Goal: Communication & Community: Ask a question

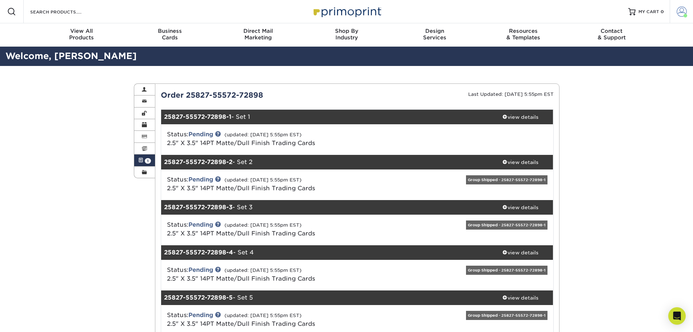
click at [460, 11] on span at bounding box center [682, 12] width 10 height 10
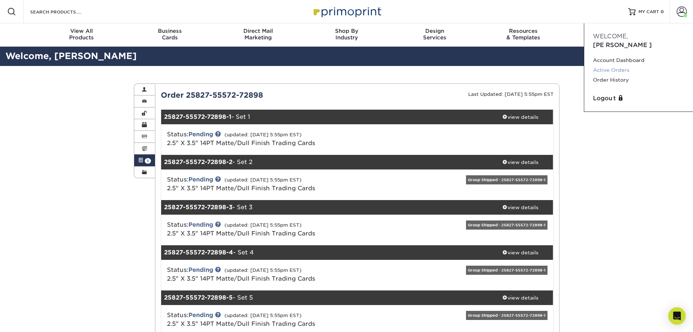
click at [460, 65] on link "Active Orders" at bounding box center [638, 70] width 91 height 10
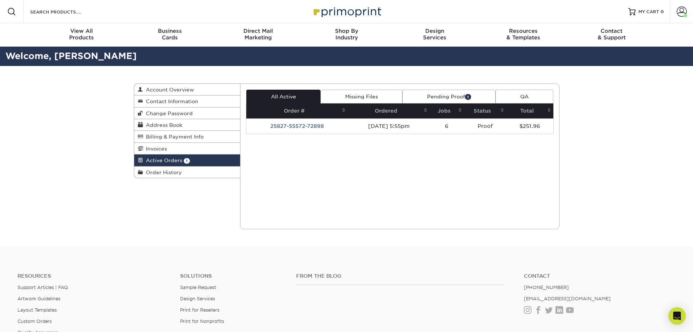
click at [450, 96] on link "Pending Proof 1" at bounding box center [448, 97] width 93 height 14
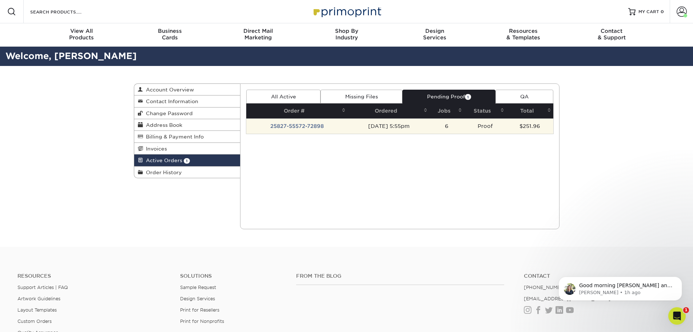
click at [298, 124] on td "25827-55572-72898" at bounding box center [297, 125] width 102 height 15
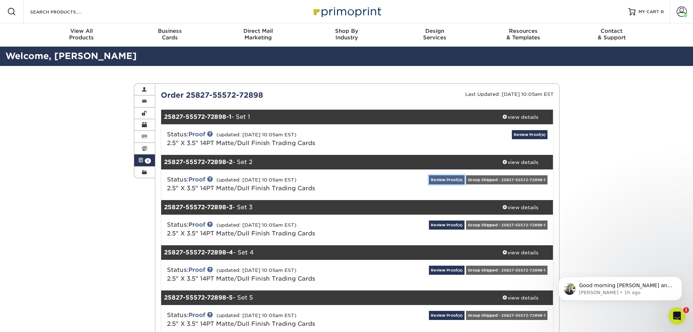
click at [441, 176] on link "Review Proof(s)" at bounding box center [447, 179] width 36 height 9
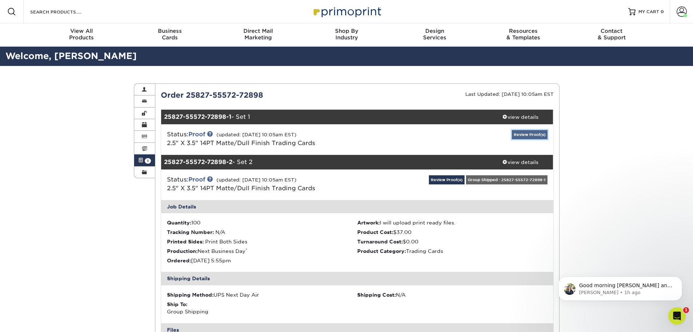
click at [528, 134] on link "Review Proof(s)" at bounding box center [530, 134] width 36 height 9
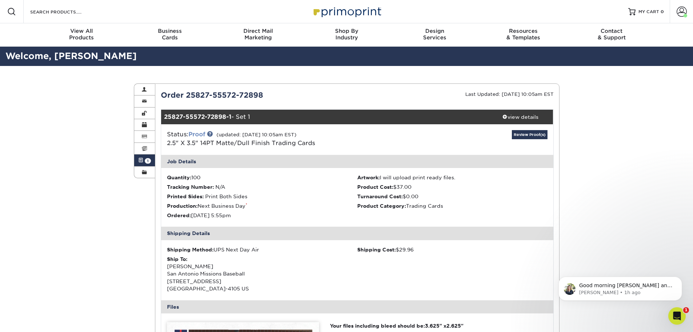
click at [197, 134] on link "Proof" at bounding box center [197, 134] width 17 height 7
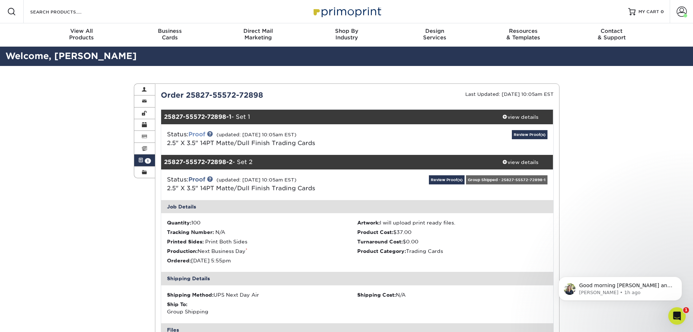
click at [205, 134] on link "Proof" at bounding box center [197, 134] width 17 height 7
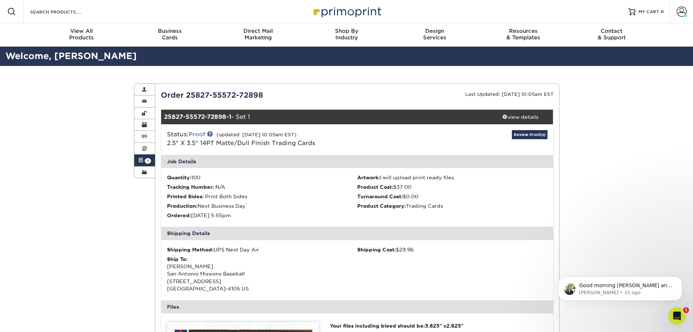
click at [199, 133] on link "Proof" at bounding box center [197, 134] width 17 height 7
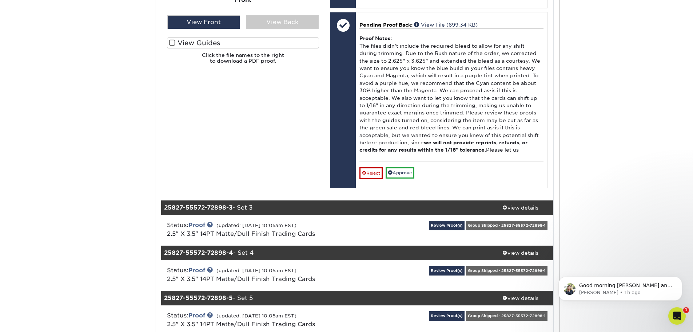
scroll to position [400, 0]
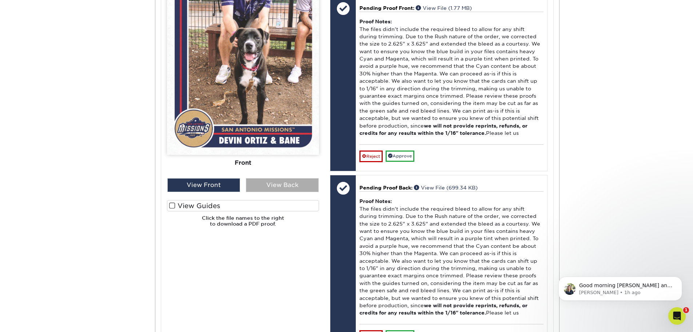
drag, startPoint x: 260, startPoint y: 183, endPoint x: 266, endPoint y: 182, distance: 6.2
click at [260, 183] on div "View Back" at bounding box center [282, 185] width 73 height 14
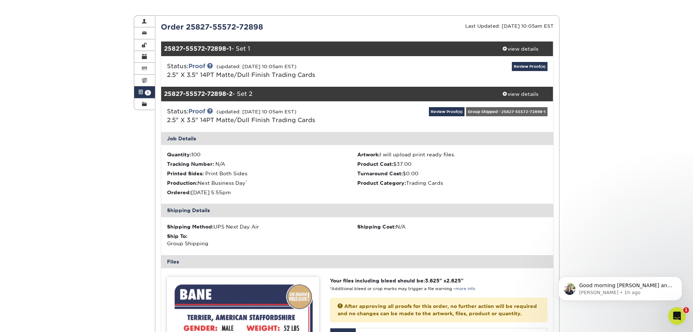
scroll to position [0, 0]
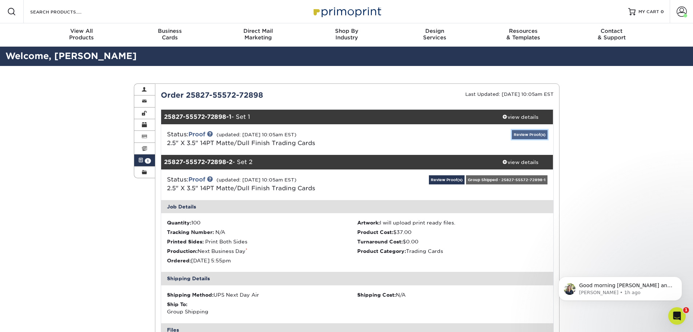
click at [522, 138] on link "Review Proof(s)" at bounding box center [530, 134] width 36 height 9
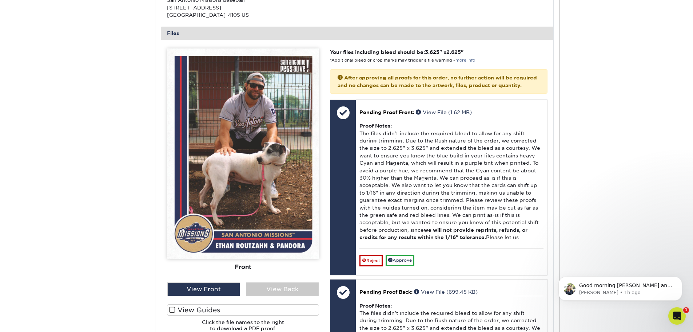
scroll to position [364, 0]
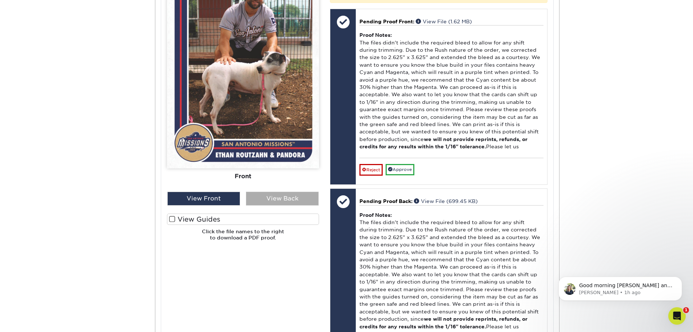
click at [297, 201] on div "View Back" at bounding box center [282, 198] width 73 height 14
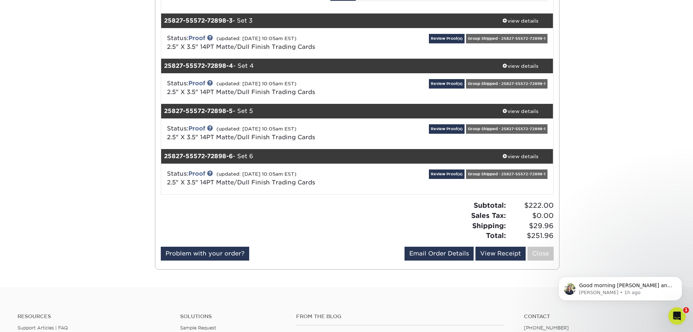
scroll to position [1383, 0]
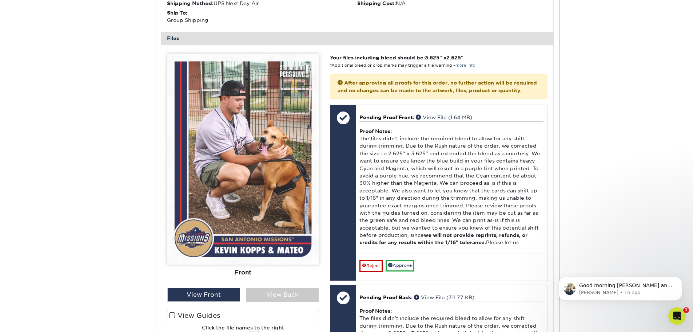
scroll to position [1601, 0]
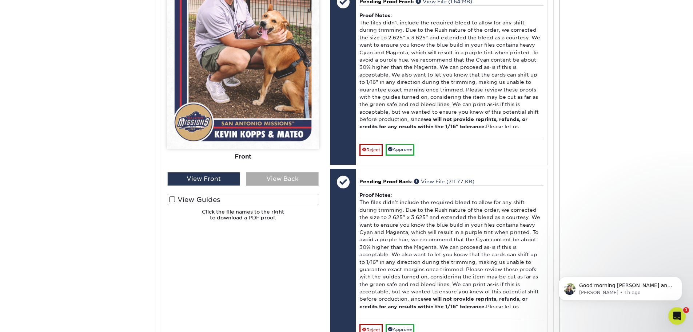
click at [283, 186] on div "View Back" at bounding box center [282, 179] width 73 height 14
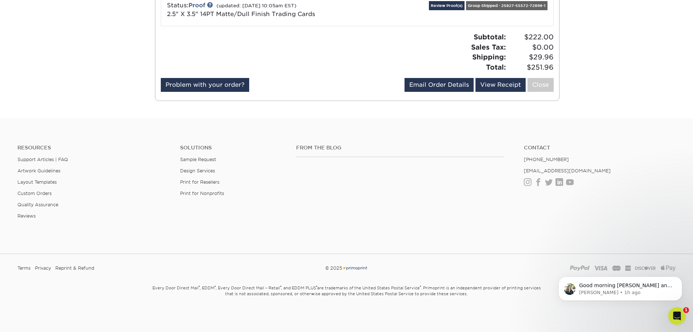
scroll to position [1965, 0]
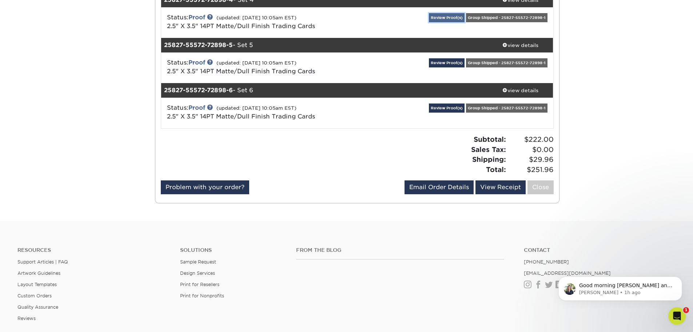
click at [459, 22] on link "Review Proof(s)" at bounding box center [447, 17] width 36 height 9
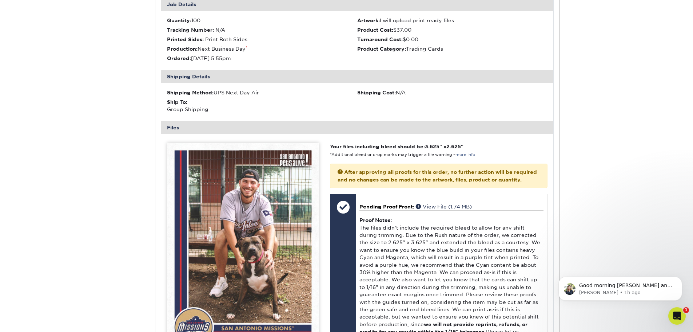
scroll to position [2184, 0]
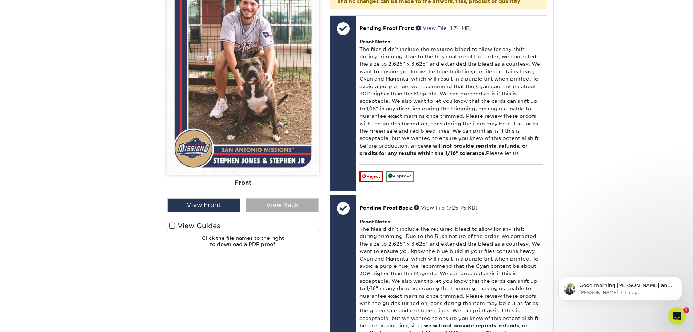
click at [281, 212] on div "View Back" at bounding box center [282, 205] width 73 height 14
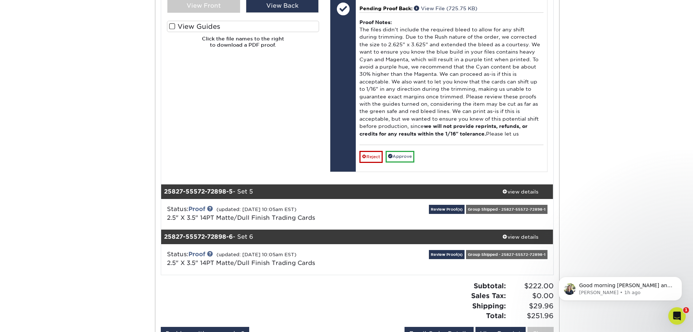
scroll to position [2475, 0]
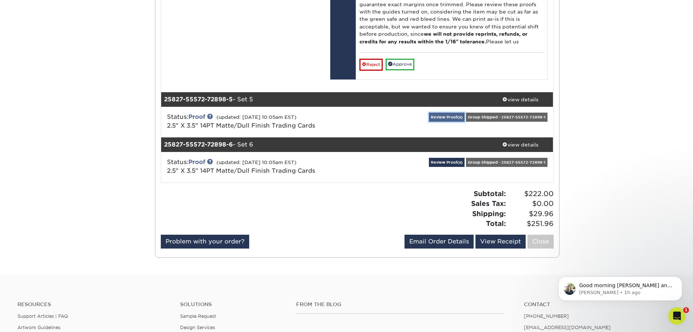
click at [447, 122] on link "Review Proof(s)" at bounding box center [447, 116] width 36 height 9
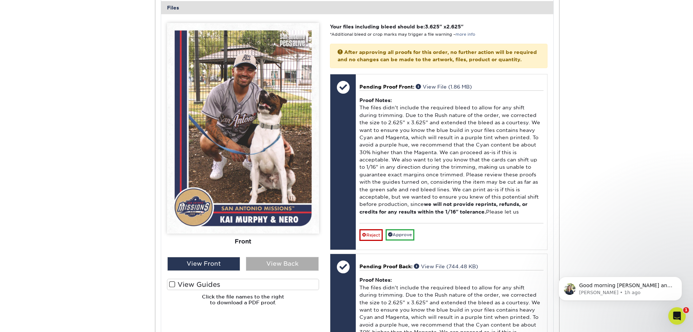
scroll to position [2802, 0]
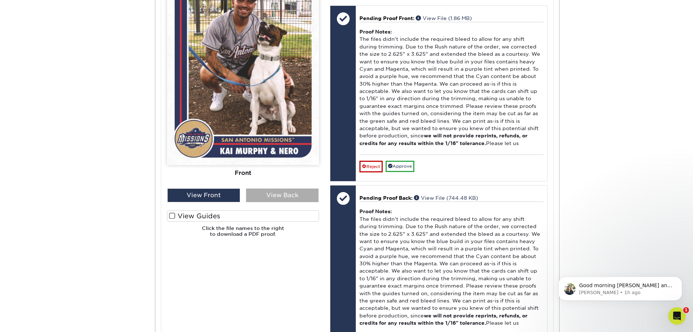
click at [283, 202] on div "View Back" at bounding box center [282, 195] width 73 height 14
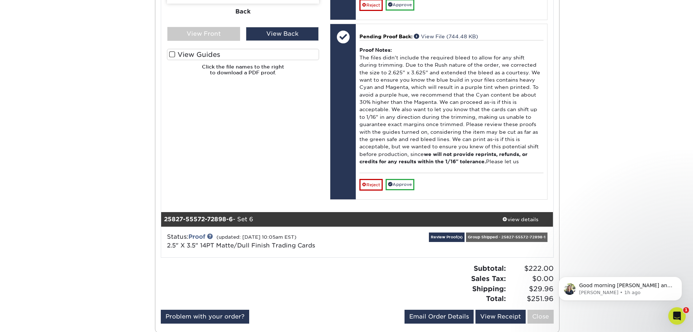
scroll to position [3093, 0]
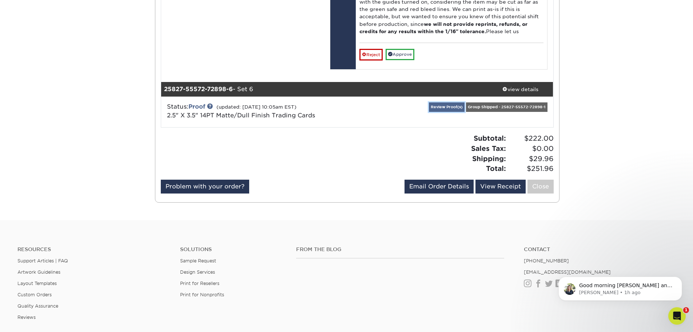
click at [436, 111] on link "Review Proof(s)" at bounding box center [447, 106] width 36 height 9
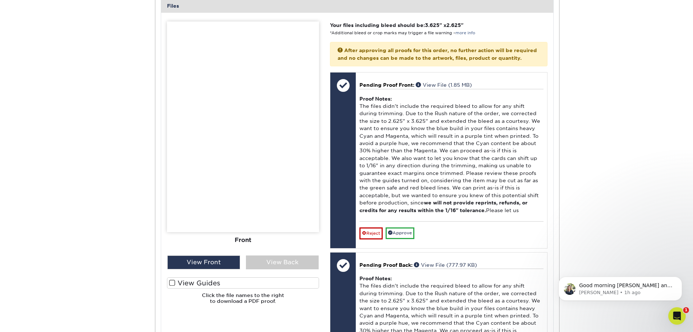
scroll to position [3384, 0]
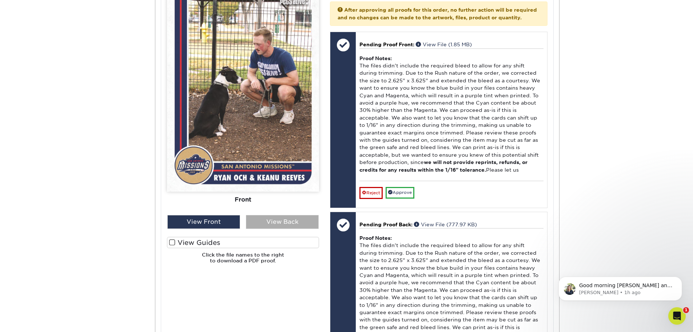
click at [290, 229] on div "View Back" at bounding box center [282, 222] width 73 height 14
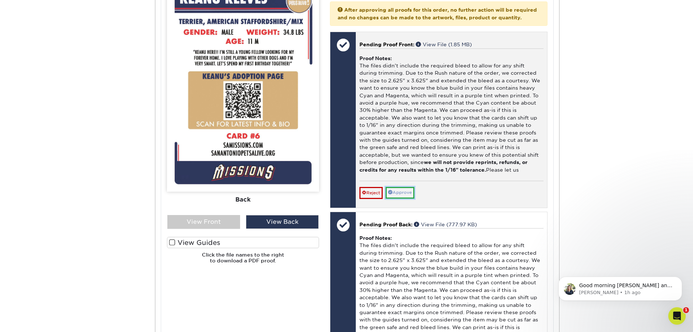
click at [408, 198] on link "Approve" at bounding box center [400, 192] width 29 height 11
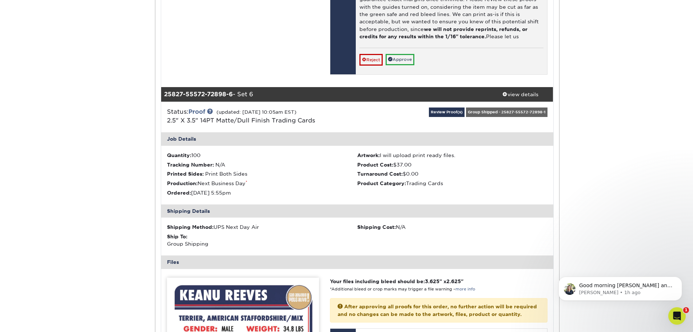
scroll to position [2984, 0]
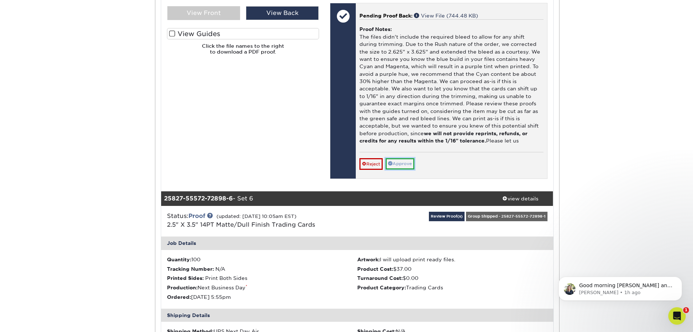
click at [411, 169] on link "Approve" at bounding box center [400, 163] width 29 height 11
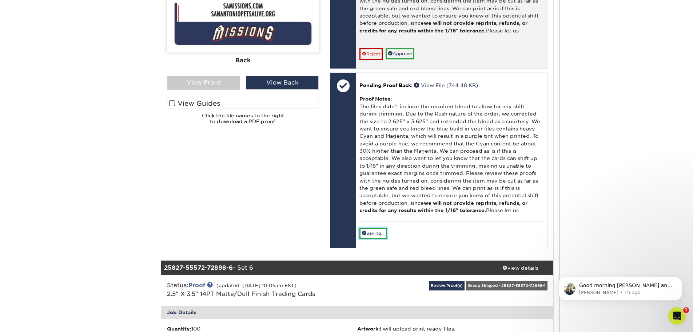
scroll to position [2839, 0]
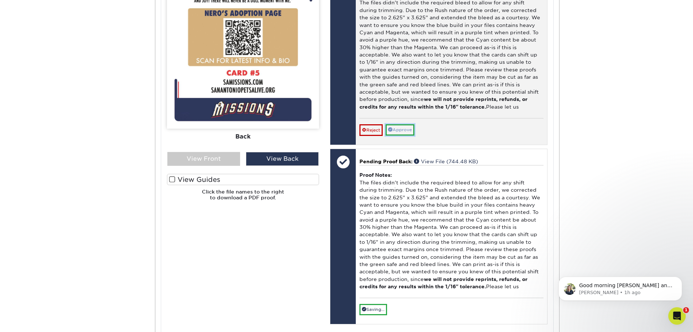
click at [413, 135] on link "Approve" at bounding box center [400, 129] width 29 height 11
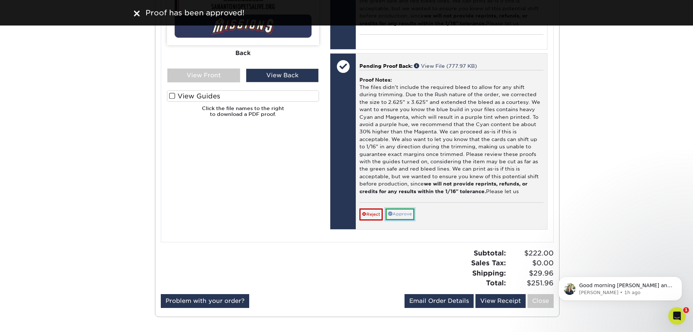
click at [402, 219] on link "Approve" at bounding box center [400, 213] width 29 height 11
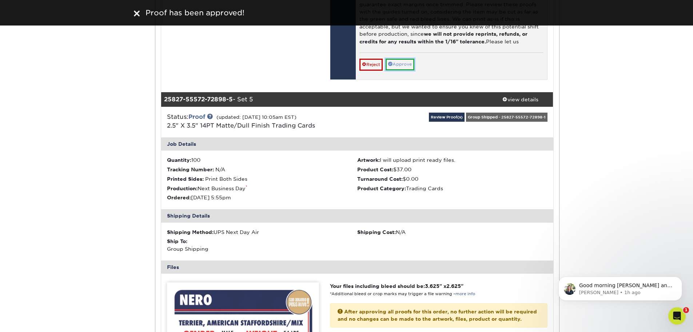
click at [398, 70] on link "Approve" at bounding box center [400, 64] width 29 height 11
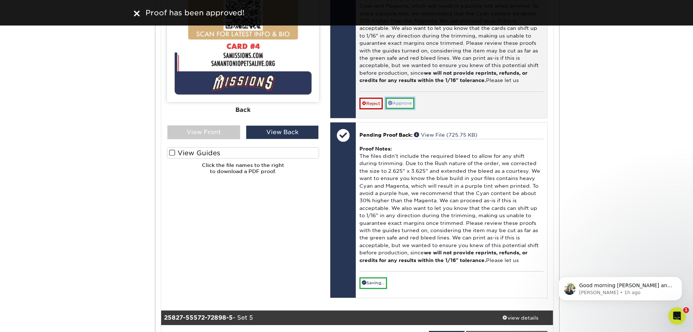
click at [395, 109] on link "Approve" at bounding box center [400, 103] width 29 height 11
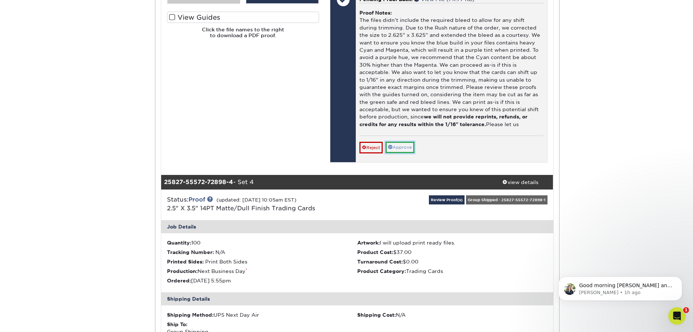
click at [408, 153] on link "Approve" at bounding box center [400, 147] width 29 height 11
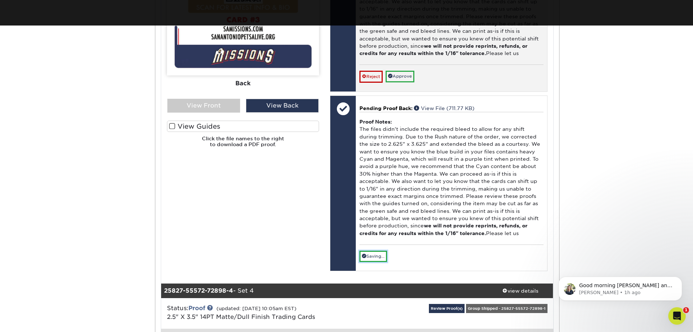
scroll to position [1601, 0]
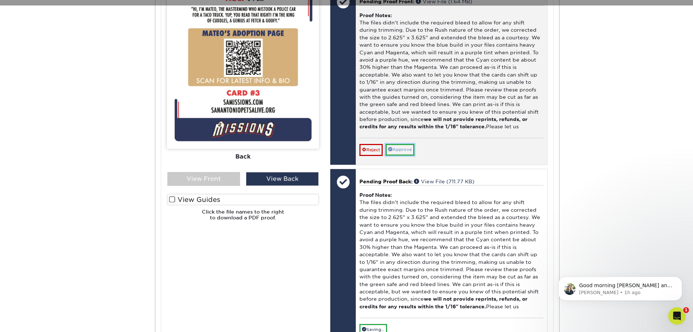
click at [412, 155] on link "Approve" at bounding box center [400, 149] width 29 height 11
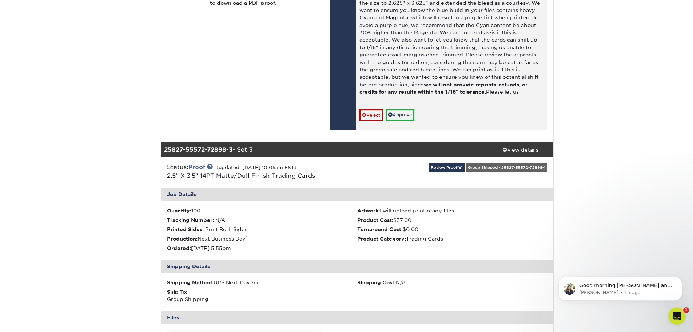
scroll to position [1165, 0]
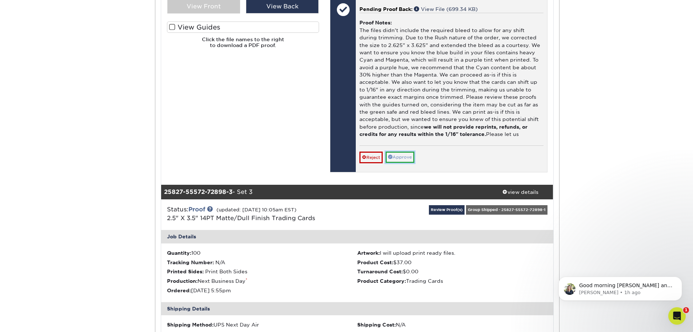
click at [405, 163] on link "Approve" at bounding box center [400, 156] width 29 height 11
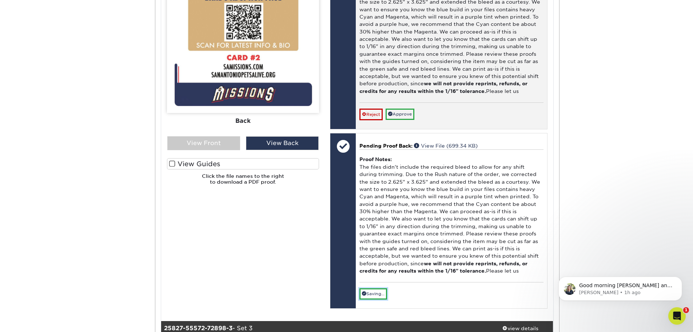
scroll to position [983, 0]
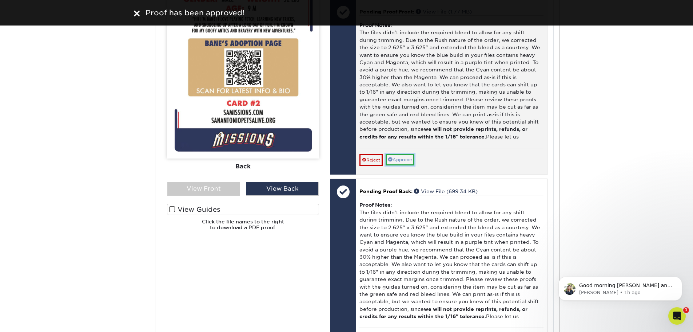
click at [403, 165] on link "Approve" at bounding box center [400, 159] width 29 height 11
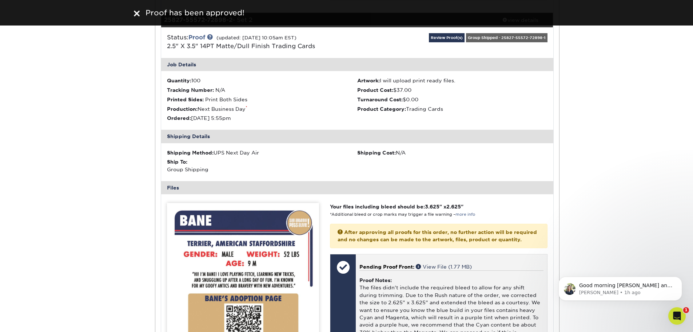
scroll to position [619, 0]
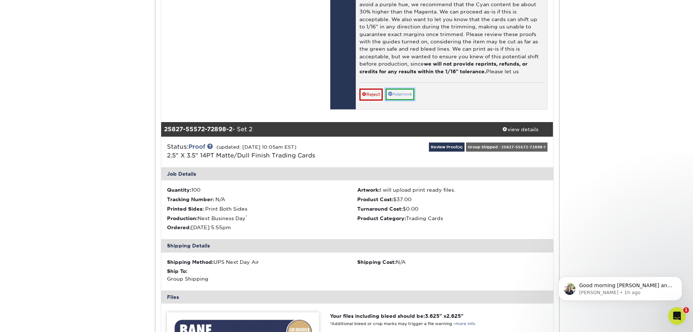
click at [404, 100] on link "Approve" at bounding box center [400, 93] width 29 height 11
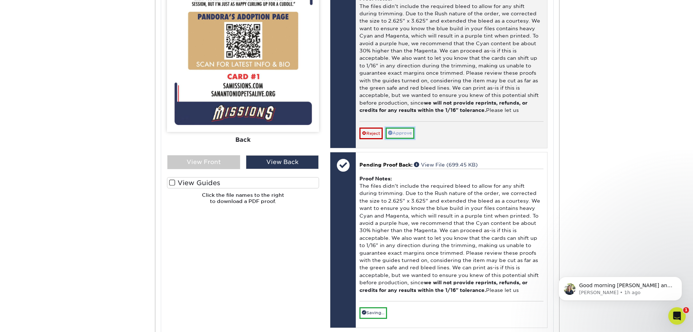
click at [400, 139] on link "Approve" at bounding box center [400, 132] width 29 height 11
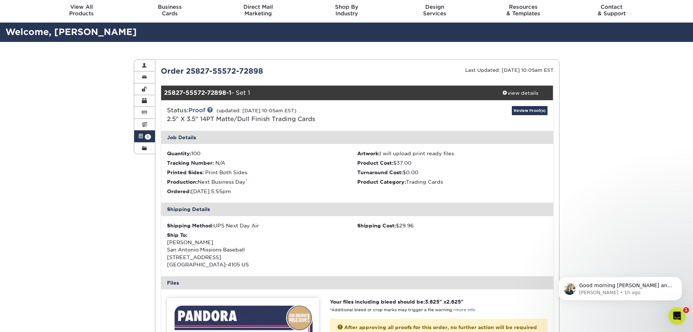
scroll to position [0, 0]
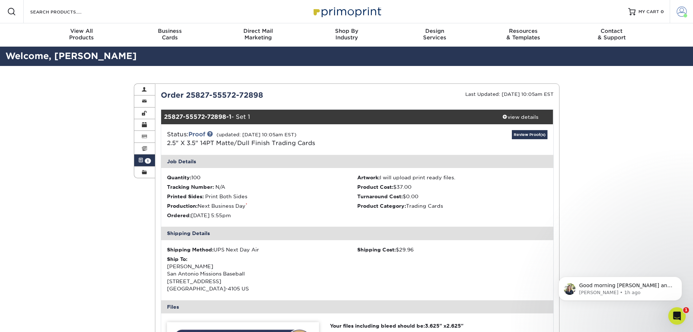
click at [677, 13] on span at bounding box center [682, 12] width 10 height 10
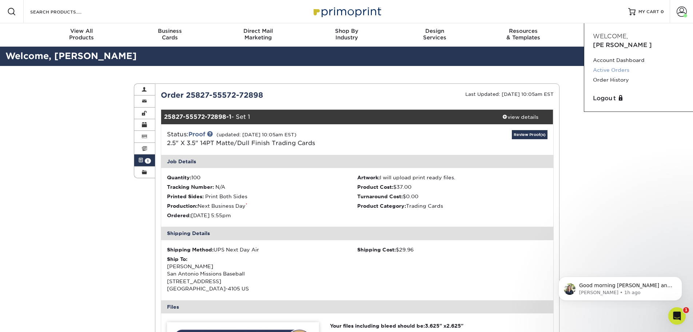
click at [621, 65] on link "Active Orders" at bounding box center [638, 70] width 91 height 10
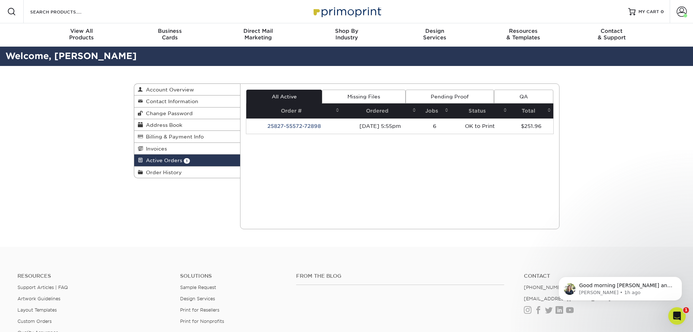
click at [436, 96] on link "Pending Proof" at bounding box center [450, 97] width 88 height 14
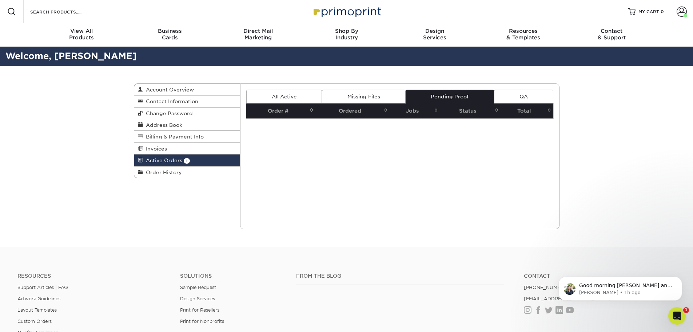
click at [298, 104] on th "Order #" at bounding box center [281, 110] width 70 height 15
click at [298, 99] on link "All Active" at bounding box center [284, 97] width 76 height 14
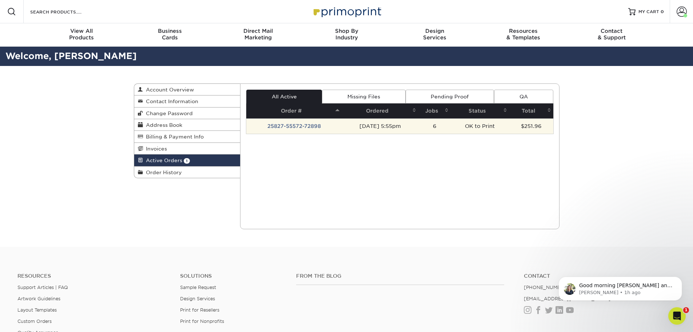
click at [282, 127] on td "25827-55572-72898" at bounding box center [293, 125] width 95 height 15
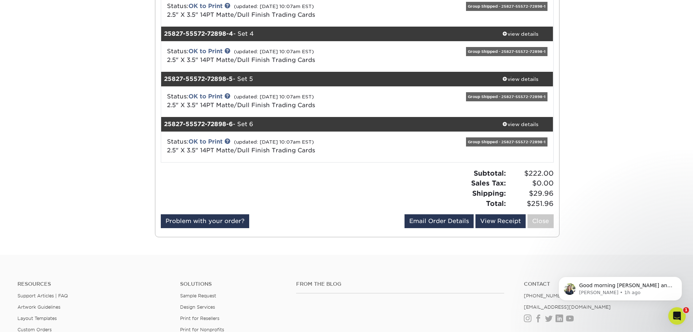
scroll to position [182, 0]
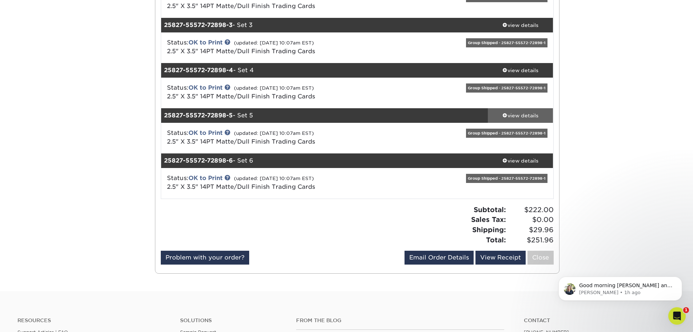
click at [520, 111] on link "view details" at bounding box center [521, 115] width 66 height 15
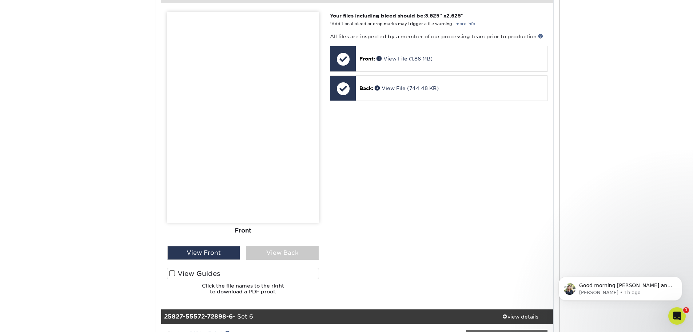
scroll to position [619, 0]
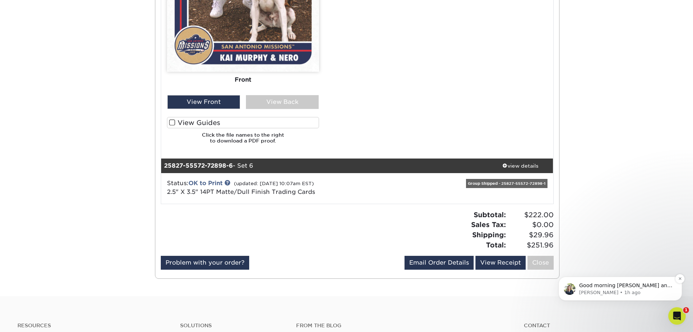
click at [586, 297] on div "Good morning David and sorry for the trouble. I see that you were able to place…" at bounding box center [621, 288] width 124 height 24
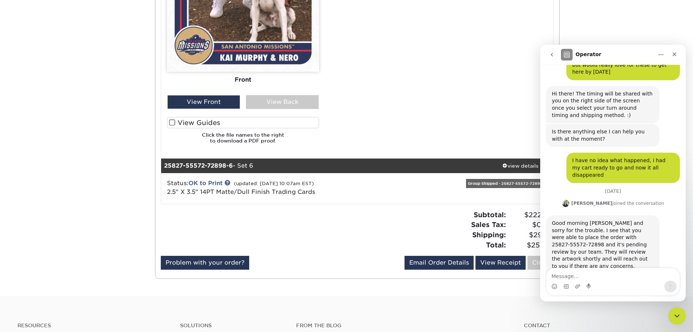
scroll to position [492, 0]
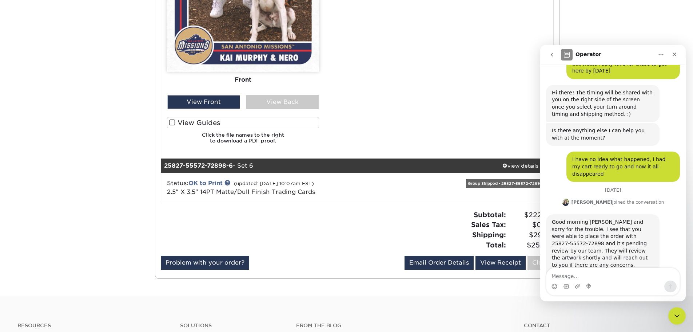
click at [606, 278] on textarea "Message…" at bounding box center [613, 274] width 133 height 12
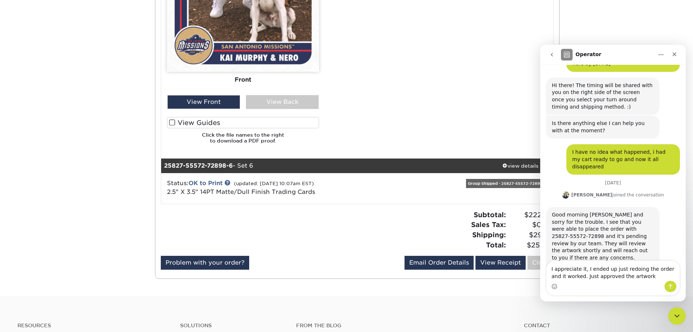
type textarea "I appreciate it, I ended up just redoing the order and it worked. Just approved…"
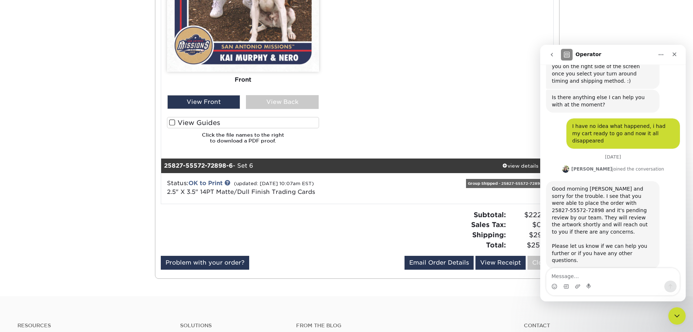
scroll to position [528, 0]
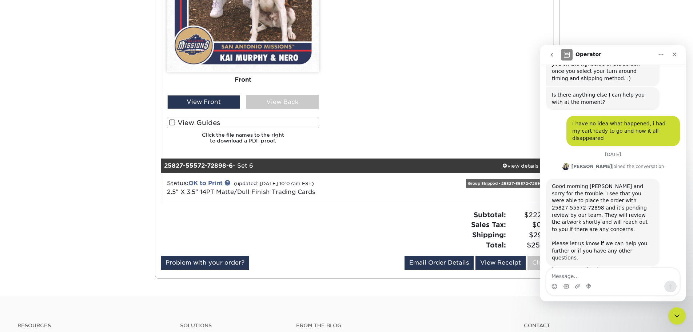
type textarea "I"
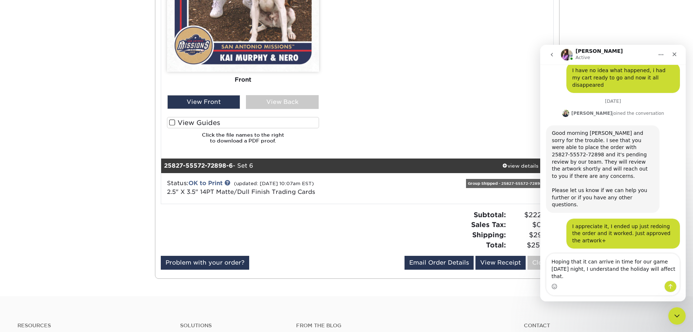
scroll to position [609, 0]
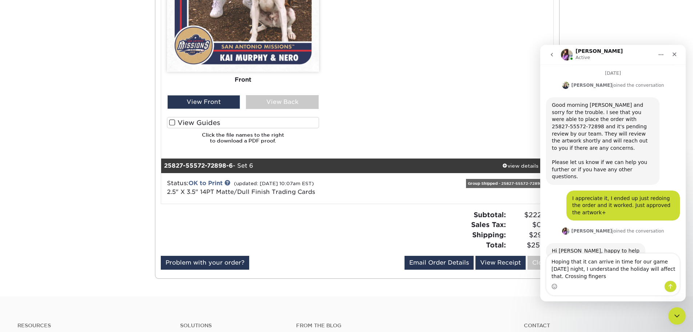
type textarea "Hoping that it can arrive in time for our game Wednesday night, I understand th…"
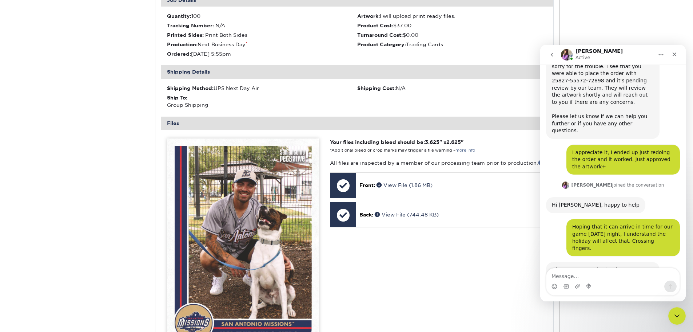
scroll to position [437, 0]
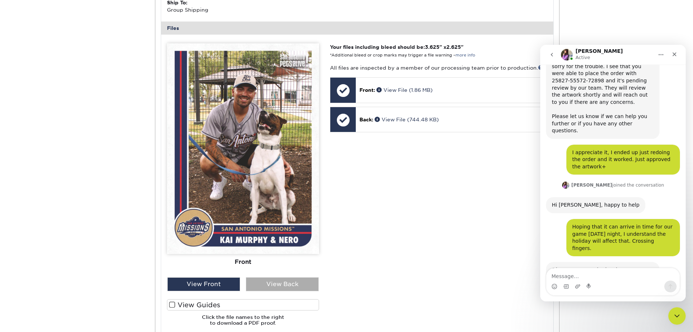
click at [293, 285] on div "View Back" at bounding box center [282, 284] width 73 height 14
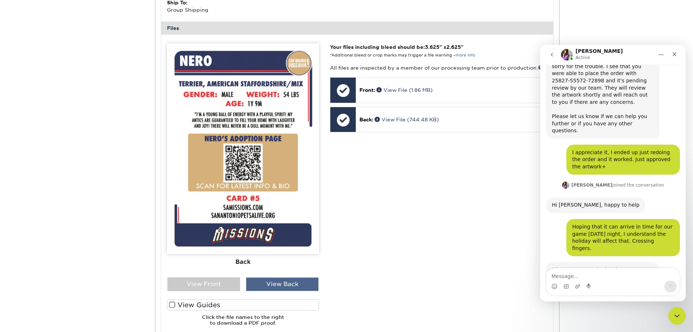
click at [293, 285] on div "View Back" at bounding box center [282, 284] width 73 height 14
click at [233, 285] on div "View Front" at bounding box center [203, 284] width 73 height 14
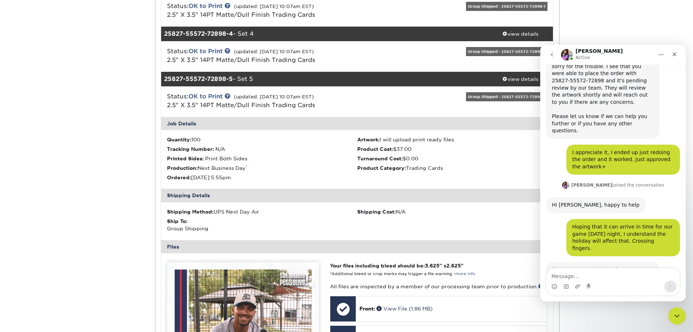
scroll to position [36, 0]
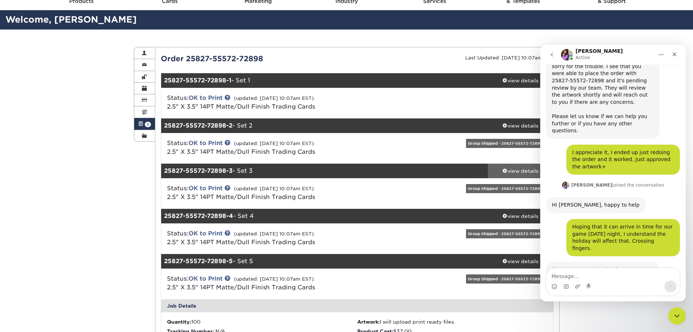
click at [503, 167] on div "view details" at bounding box center [521, 170] width 66 height 7
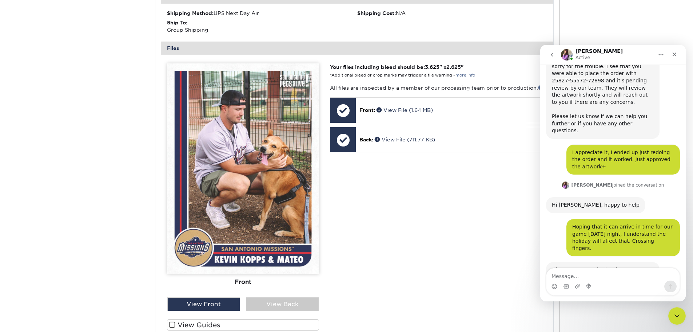
scroll to position [400, 0]
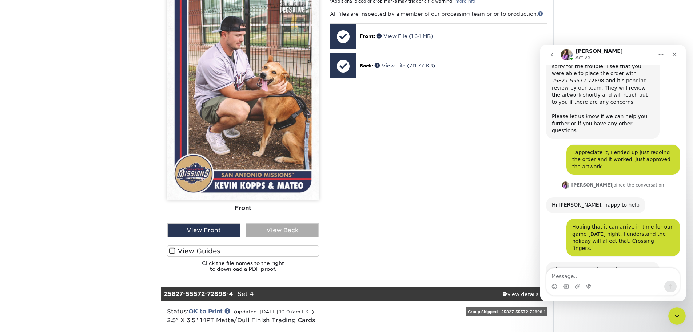
click at [275, 226] on div "View Back" at bounding box center [282, 230] width 73 height 14
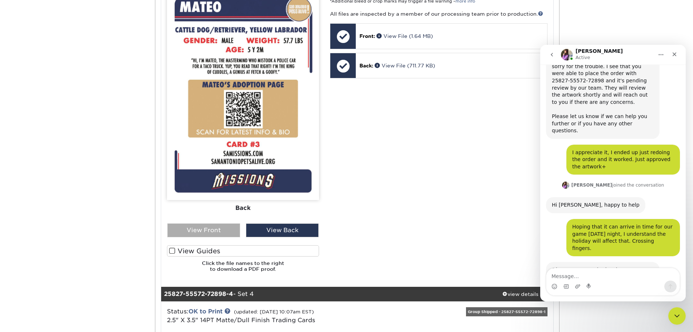
click at [223, 232] on div "View Front" at bounding box center [203, 230] width 73 height 14
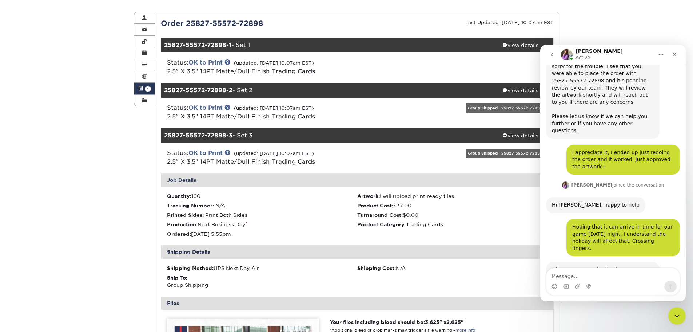
scroll to position [0, 0]
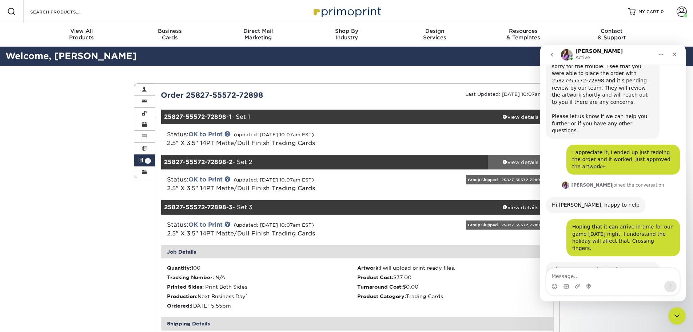
click at [505, 161] on span at bounding box center [505, 161] width 5 height 5
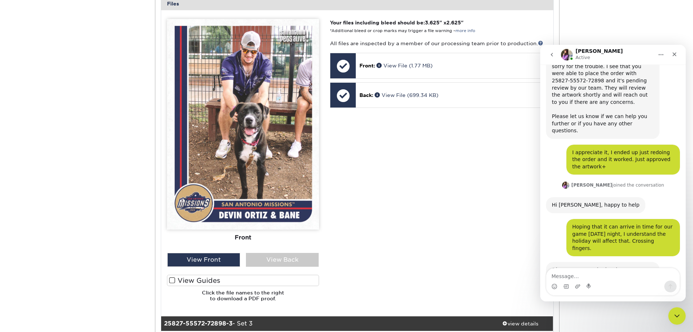
scroll to position [437, 0]
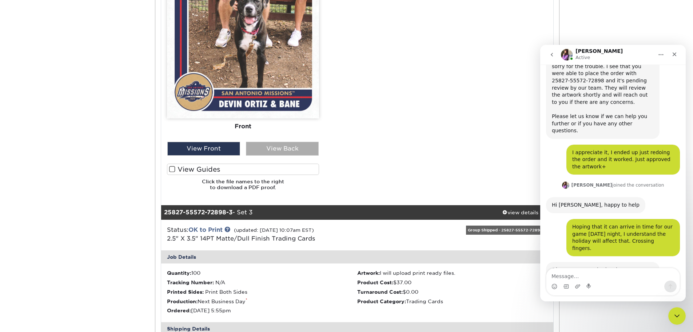
click at [273, 151] on div "View Back" at bounding box center [282, 149] width 73 height 14
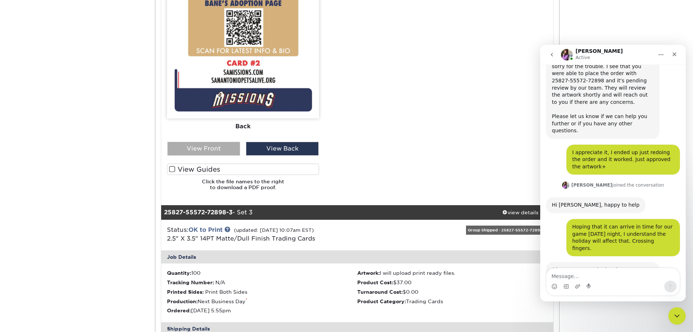
click at [218, 150] on div "View Front" at bounding box center [203, 149] width 73 height 14
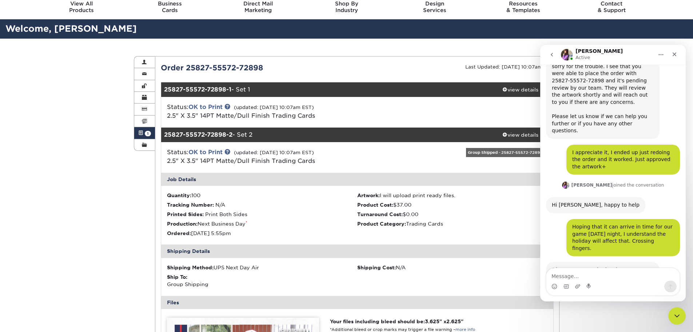
scroll to position [0, 0]
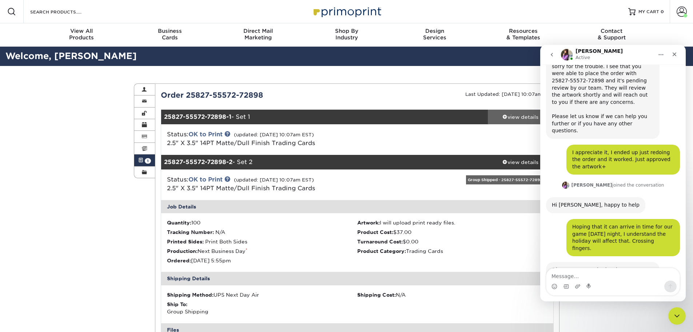
click at [517, 118] on div "view details" at bounding box center [521, 116] width 66 height 7
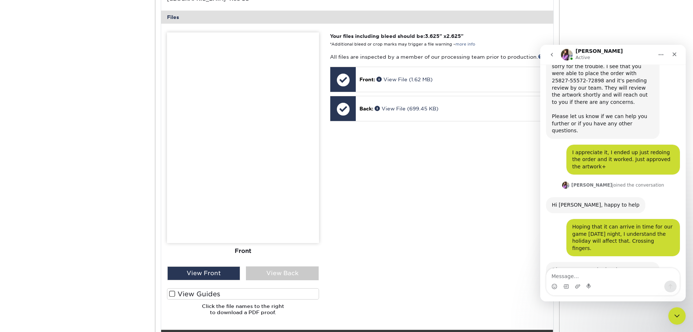
scroll to position [291, 0]
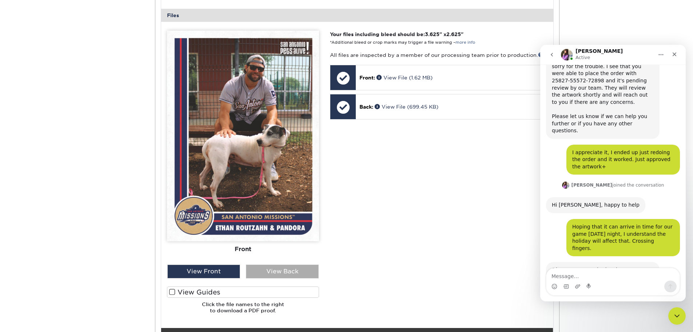
click at [294, 273] on div "View Back" at bounding box center [282, 271] width 73 height 14
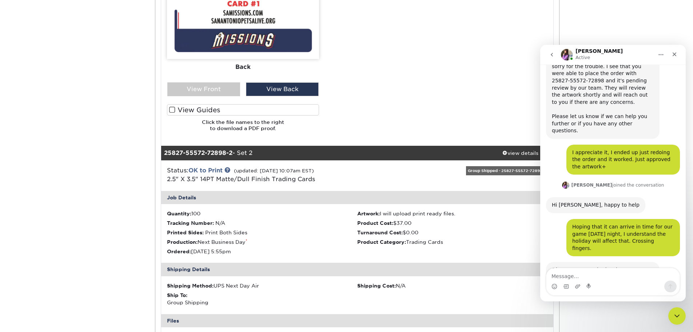
scroll to position [328, 0]
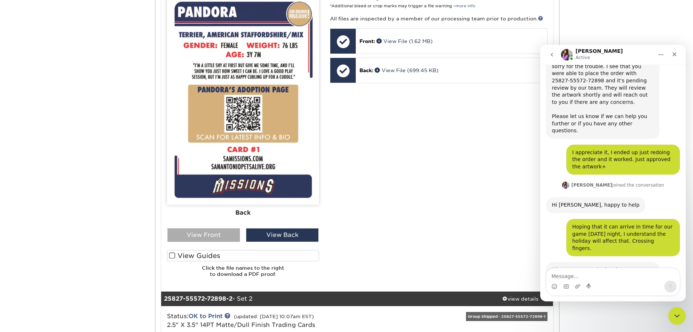
click at [198, 240] on div "View Front" at bounding box center [203, 235] width 73 height 14
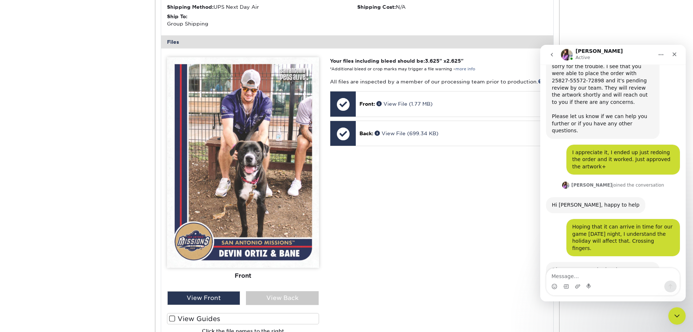
scroll to position [764, 0]
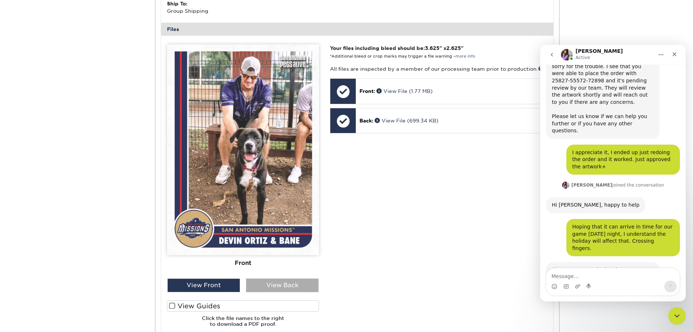
click at [283, 282] on div "View Back" at bounding box center [282, 285] width 73 height 14
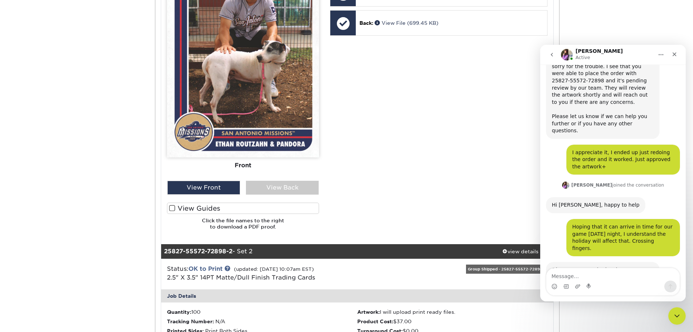
scroll to position [364, 0]
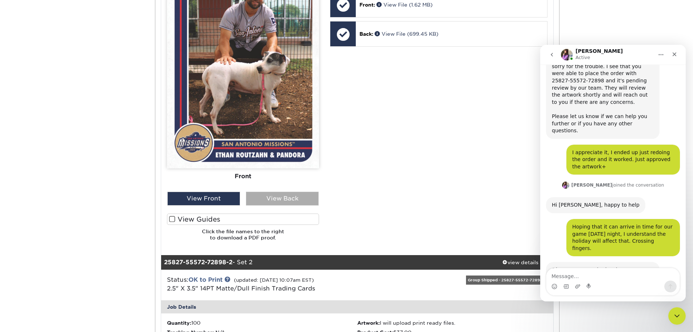
click at [282, 196] on div "View Back" at bounding box center [282, 198] width 73 height 14
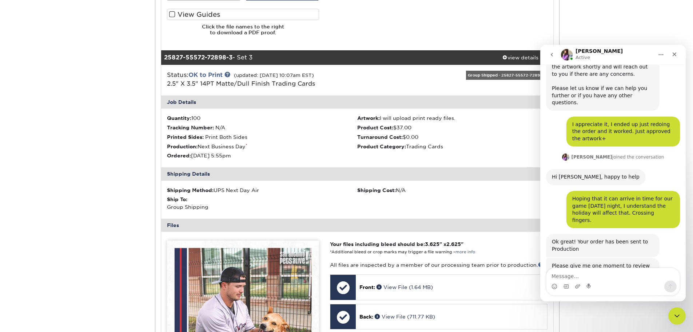
scroll to position [1237, 0]
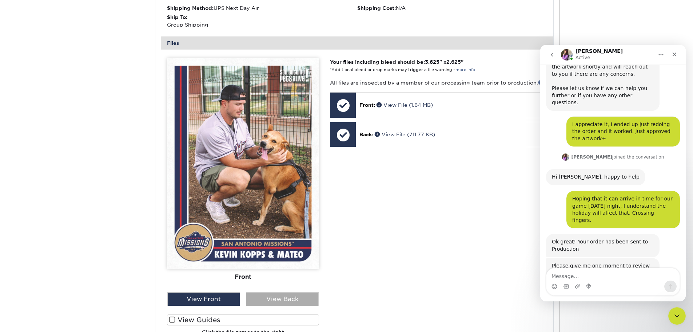
click at [279, 302] on div "View Back" at bounding box center [282, 299] width 73 height 14
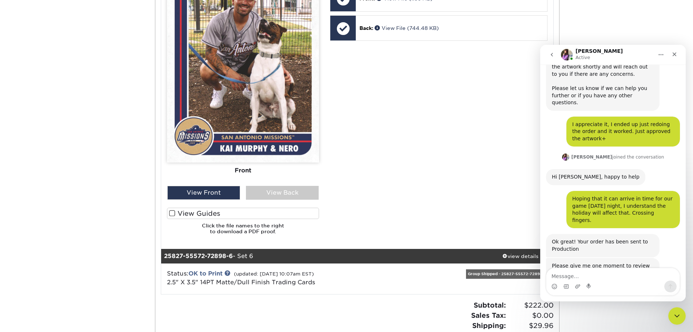
scroll to position [1820, 0]
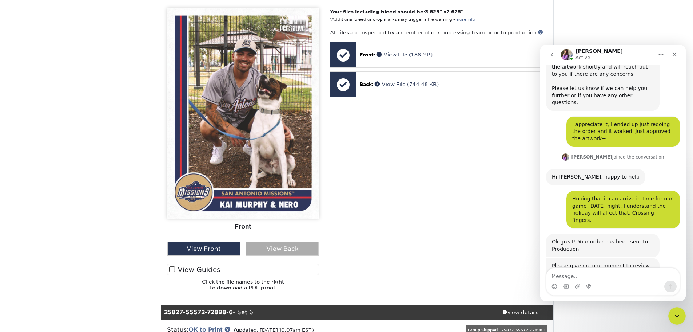
click at [290, 249] on div "View Back" at bounding box center [282, 249] width 73 height 14
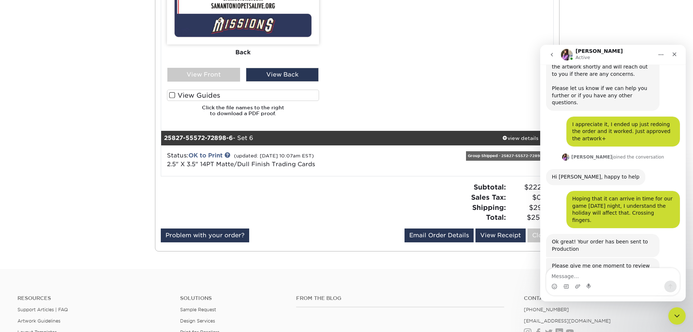
scroll to position [2038, 0]
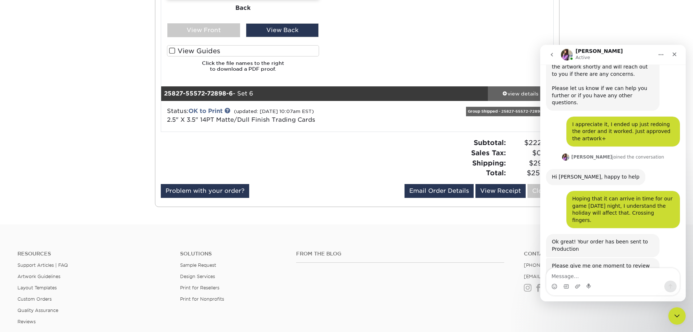
click at [515, 94] on div "view details" at bounding box center [521, 93] width 66 height 7
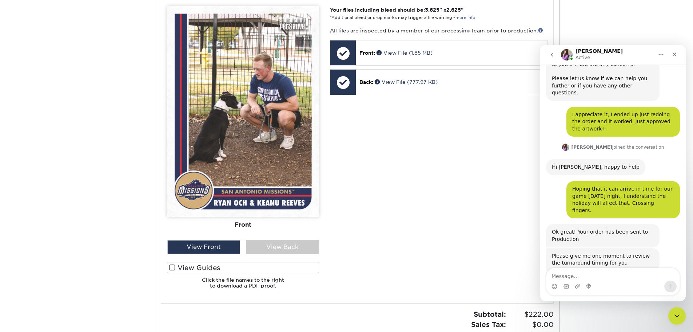
scroll to position [2329, 0]
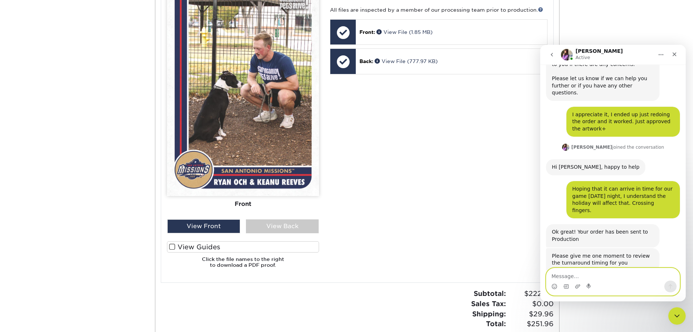
click at [587, 274] on textarea "Message…" at bounding box center [613, 274] width 133 height 12
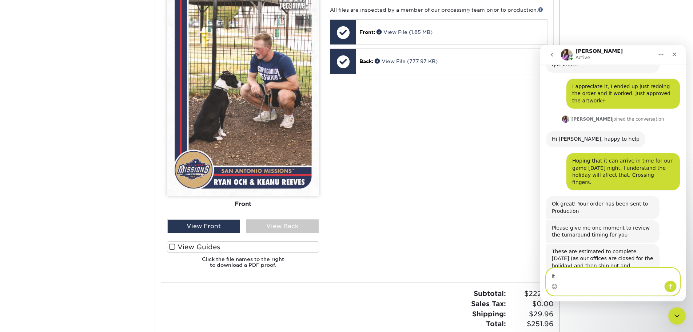
type textarea "I"
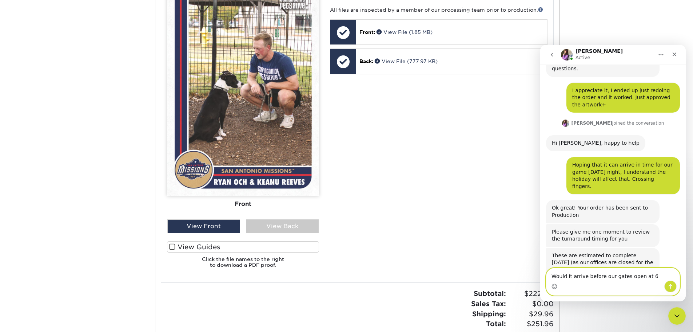
scroll to position [717, 0]
type textarea "Would it arrive before our gates open at 6 PM"
type textarea "1"
type textarea "Sounds good, Would it arrive before our gates open at 6 PM"
type textarea "Would it arrive before our gates open at 6 PM"
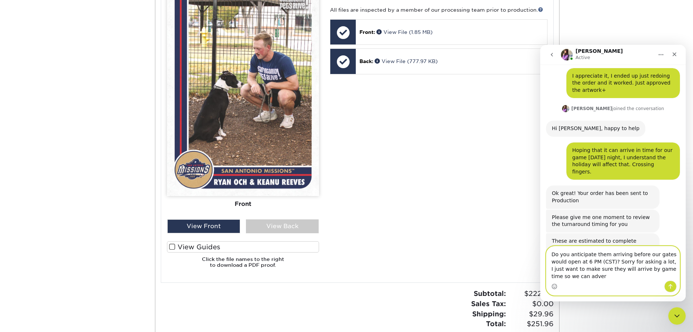
scroll to position [739, 0]
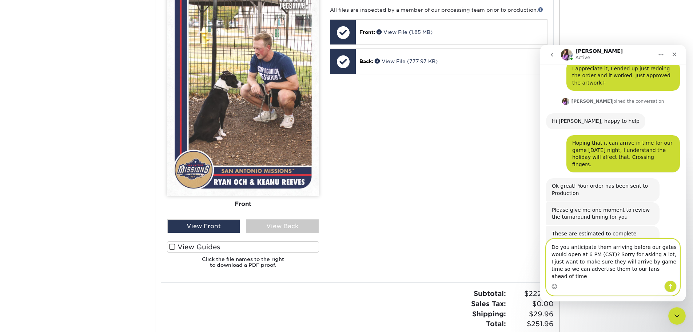
type textarea "Do you anticipate them arriving before our gates would open at 6 PM (CST)? Sorr…"
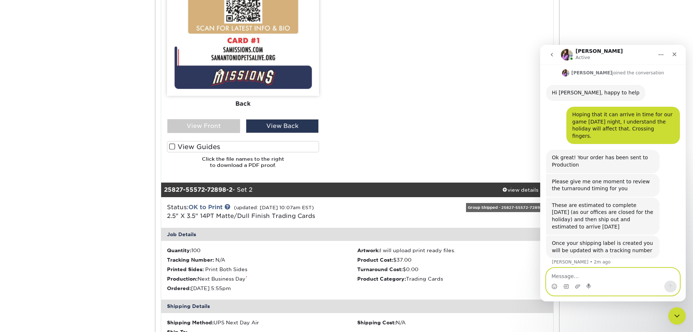
scroll to position [437, 0]
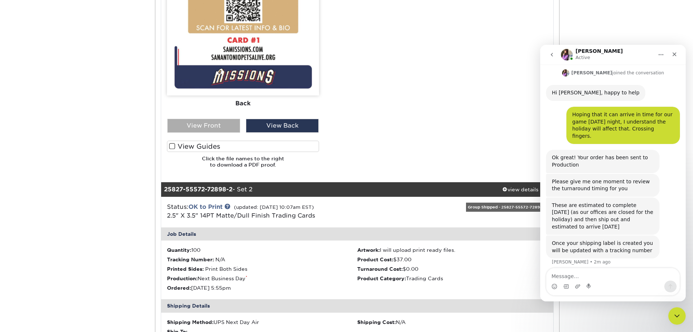
click at [175, 128] on div "View Front" at bounding box center [203, 126] width 73 height 14
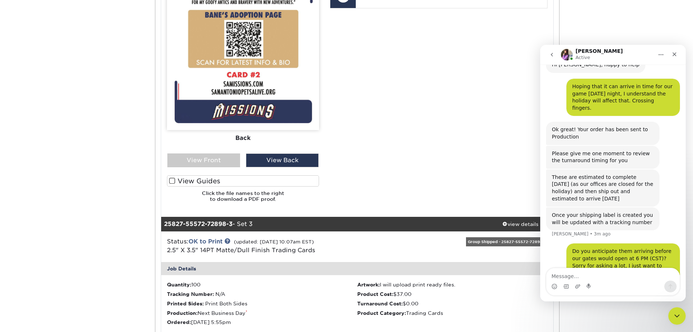
scroll to position [946, 0]
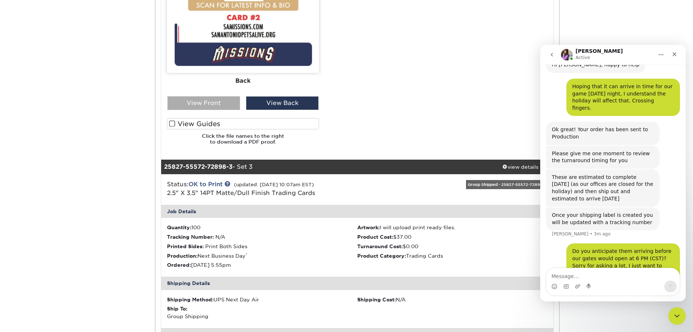
click at [203, 97] on div "View Front" at bounding box center [203, 103] width 73 height 14
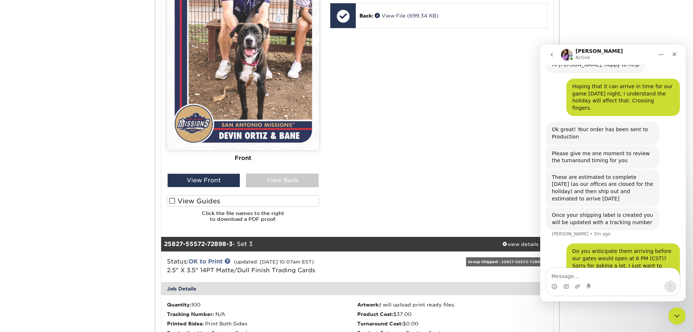
scroll to position [764, 0]
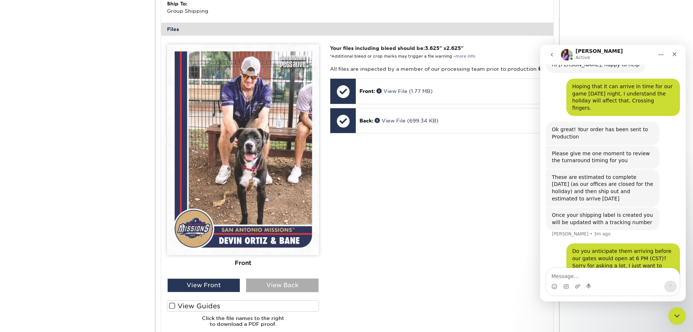
click at [273, 290] on div "View Back" at bounding box center [282, 285] width 73 height 14
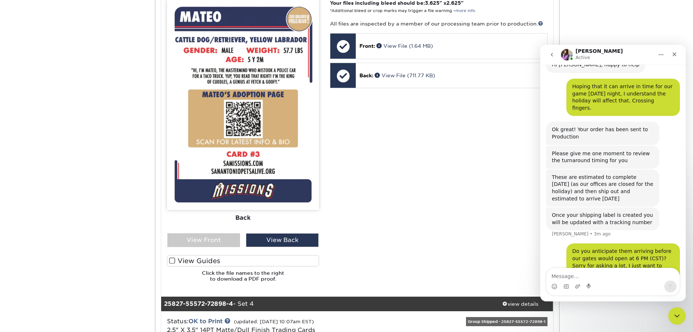
scroll to position [1346, 0]
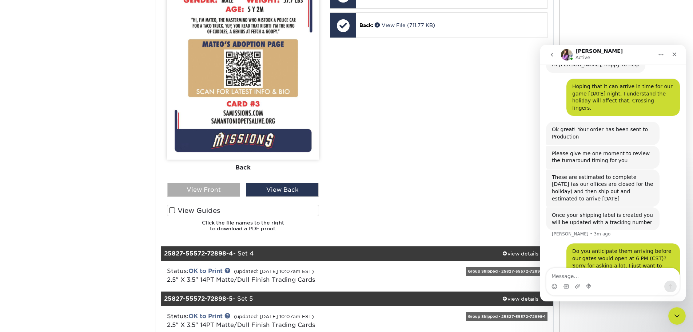
click at [222, 188] on div "View Front" at bounding box center [203, 190] width 73 height 14
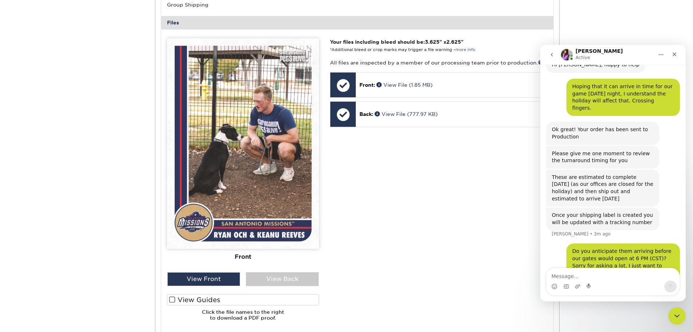
scroll to position [2329, 0]
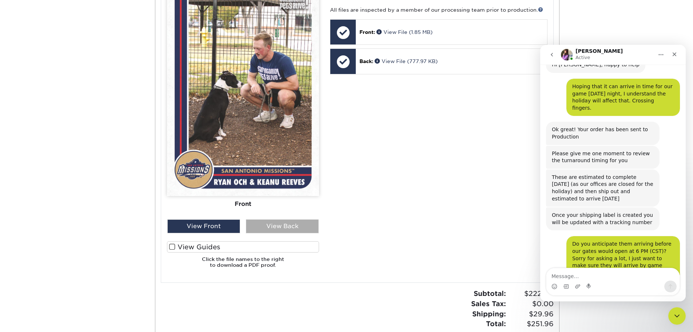
click at [278, 227] on div "View Back" at bounding box center [282, 226] width 73 height 14
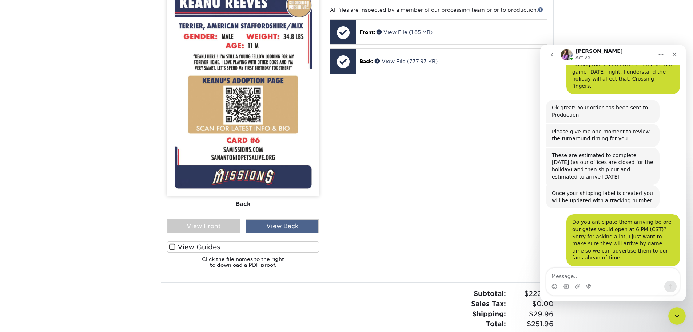
scroll to position [817, 0]
click at [593, 276] on textarea "Message…" at bounding box center [613, 274] width 133 height 12
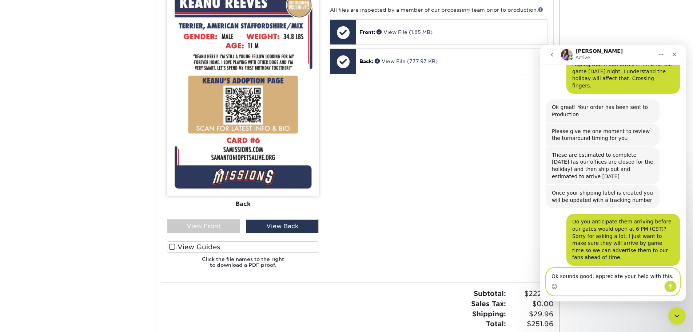
type textarea "Ok sounds good, appreciate your help with this."
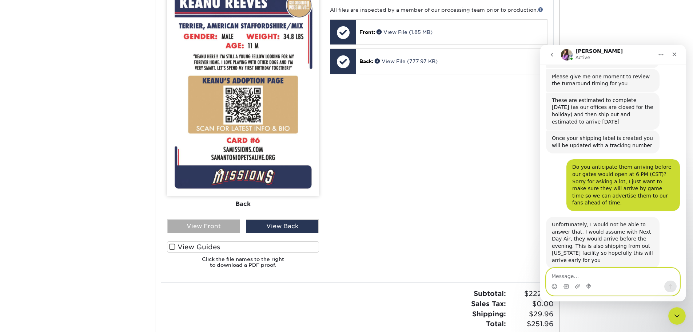
scroll to position [874, 0]
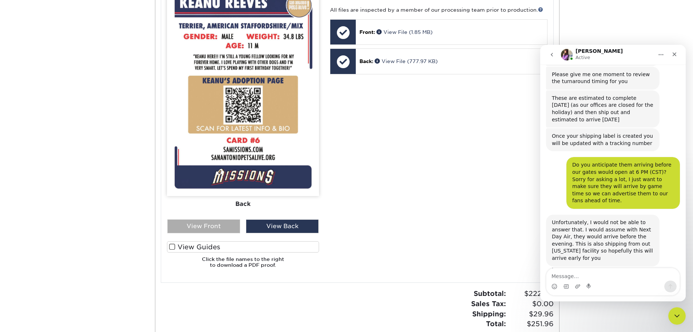
click at [218, 228] on div "View Front" at bounding box center [203, 226] width 73 height 14
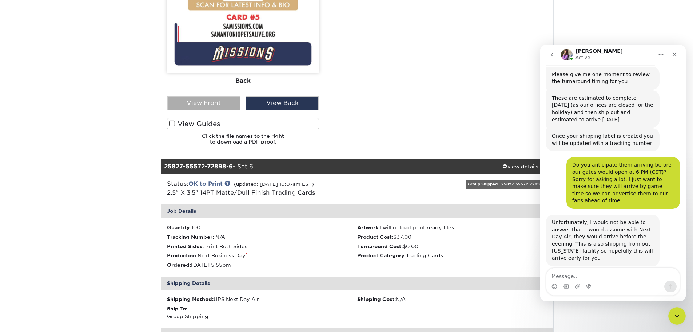
click at [199, 100] on div "View Front" at bounding box center [203, 103] width 73 height 14
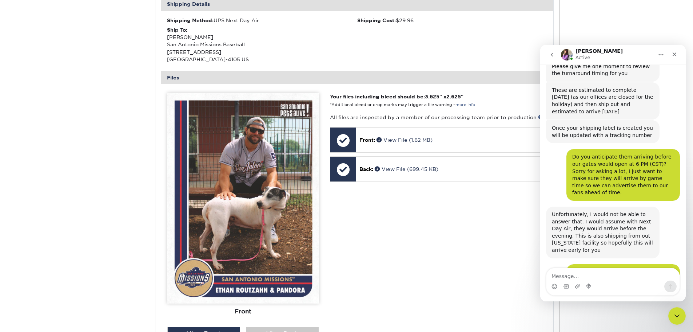
scroll to position [0, 0]
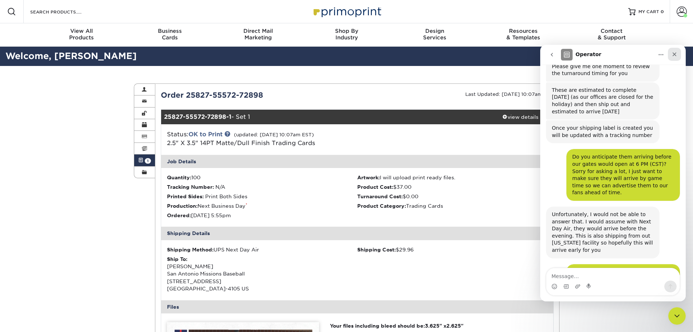
click at [674, 56] on icon "Close" at bounding box center [675, 54] width 6 height 6
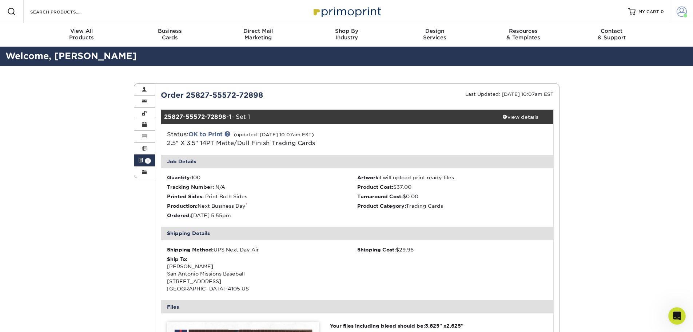
click at [681, 11] on span at bounding box center [682, 12] width 10 height 10
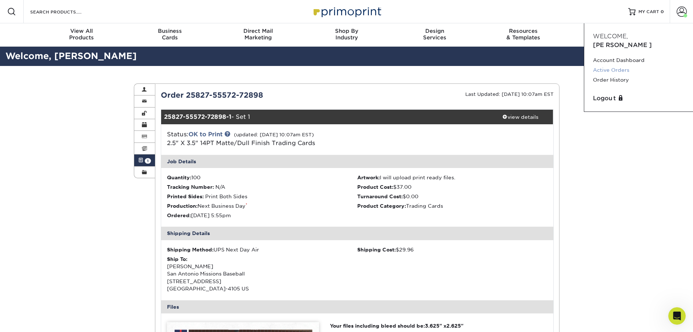
click at [620, 65] on link "Active Orders" at bounding box center [638, 70] width 91 height 10
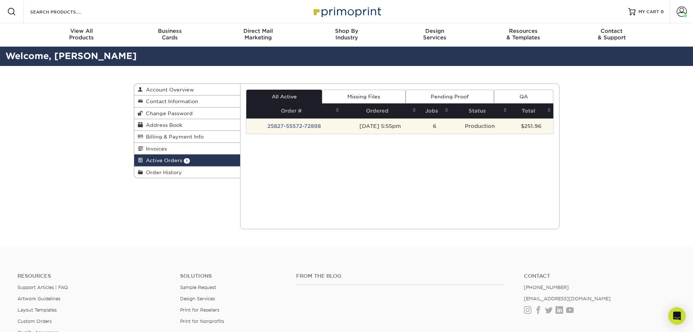
click at [307, 130] on td "25827-55572-72898" at bounding box center [293, 125] width 95 height 15
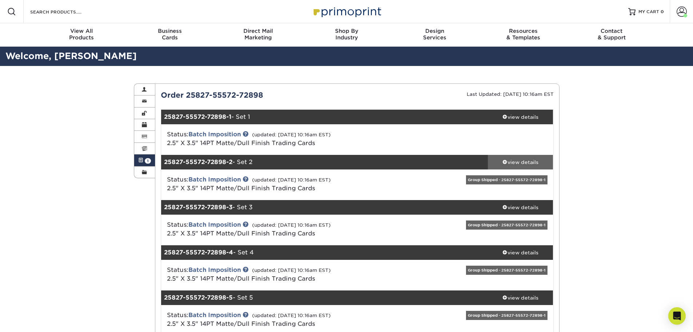
click at [520, 156] on link "view details" at bounding box center [521, 162] width 66 height 15
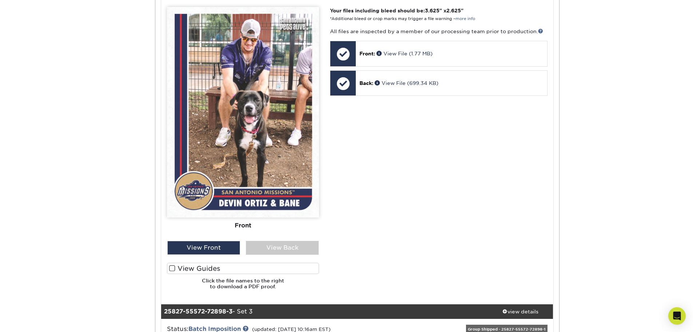
scroll to position [400, 0]
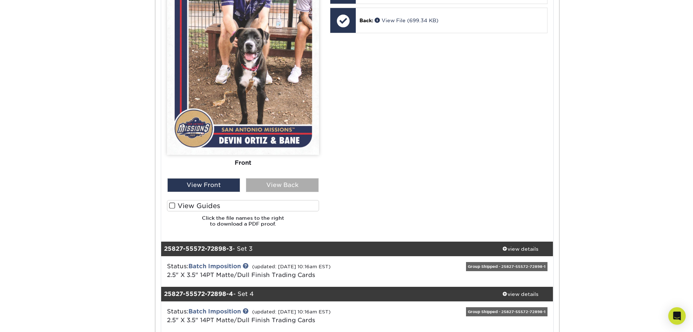
click at [298, 186] on div "View Back" at bounding box center [282, 185] width 73 height 14
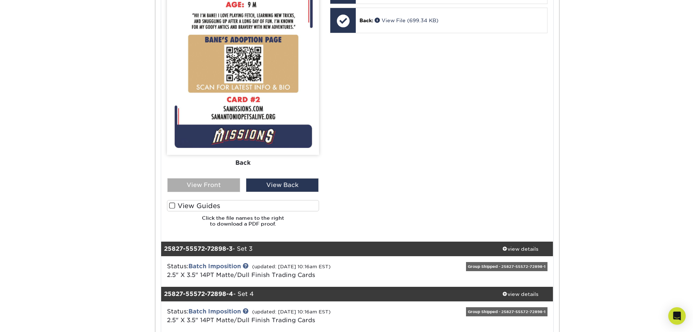
click at [195, 189] on div "View Front" at bounding box center [203, 185] width 73 height 14
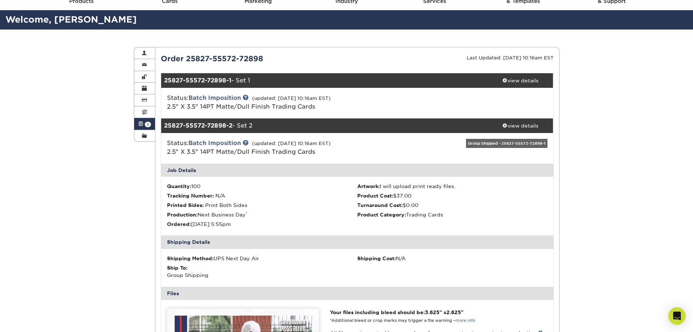
scroll to position [0, 0]
